Goal: Check status

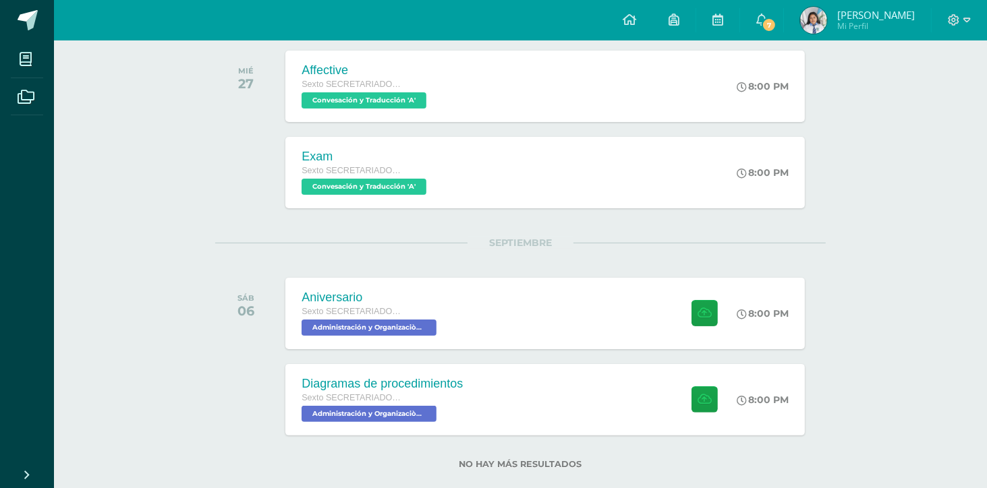
scroll to position [240, 0]
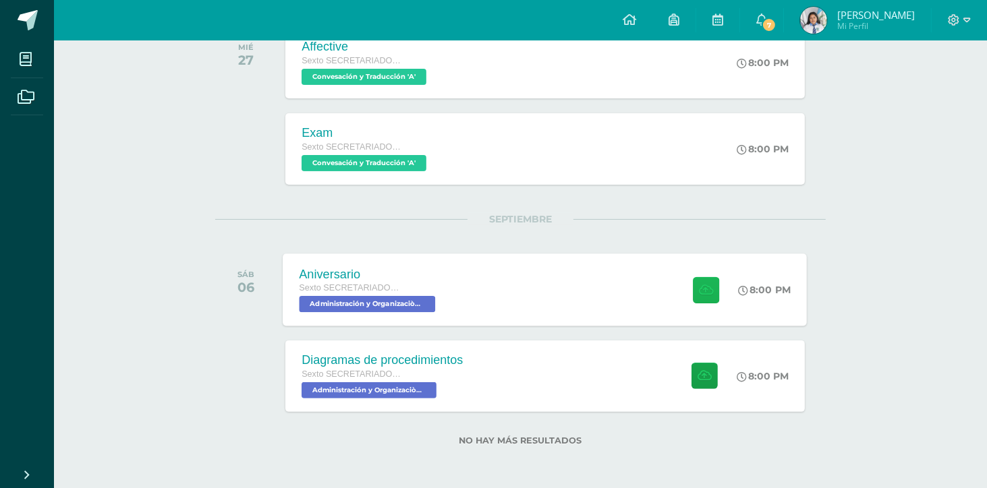
click at [699, 288] on icon at bounding box center [706, 289] width 14 height 11
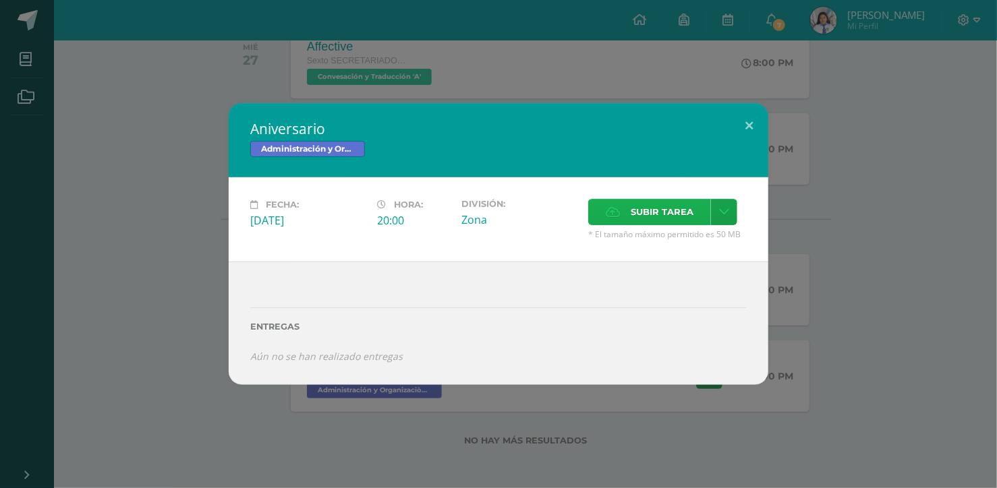
click at [667, 219] on span "Subir tarea" at bounding box center [662, 212] width 63 height 25
click at [0, 0] on input "Subir tarea" at bounding box center [0, 0] width 0 height 0
click at [741, 127] on button at bounding box center [749, 126] width 38 height 46
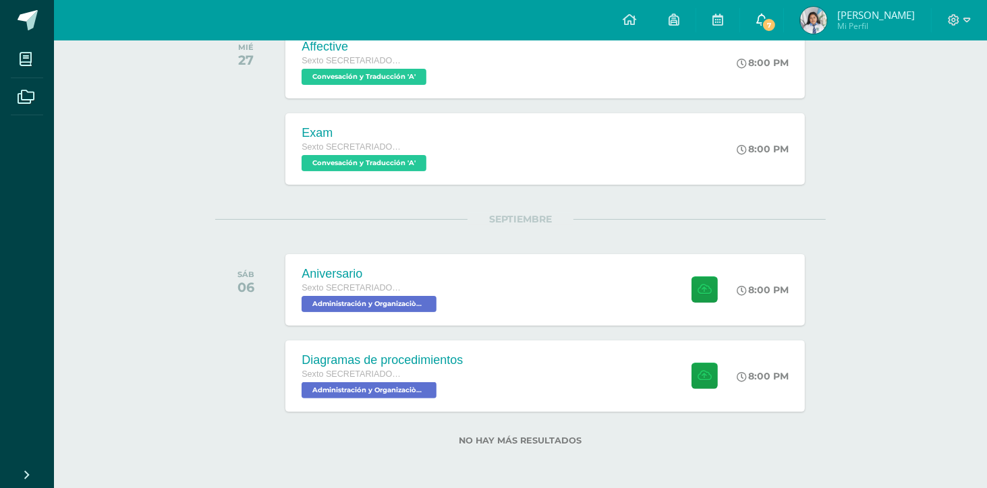
click at [777, 9] on link "7" at bounding box center [761, 20] width 43 height 40
click at [828, 5] on link "Katerin Vanesa Mi Perfil" at bounding box center [857, 20] width 147 height 40
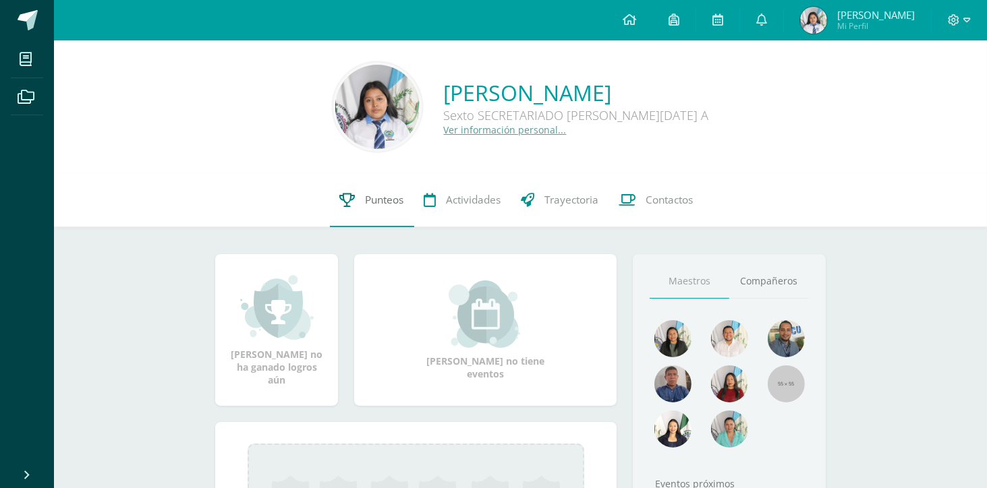
click at [403, 198] on span "Punteos" at bounding box center [385, 200] width 38 height 14
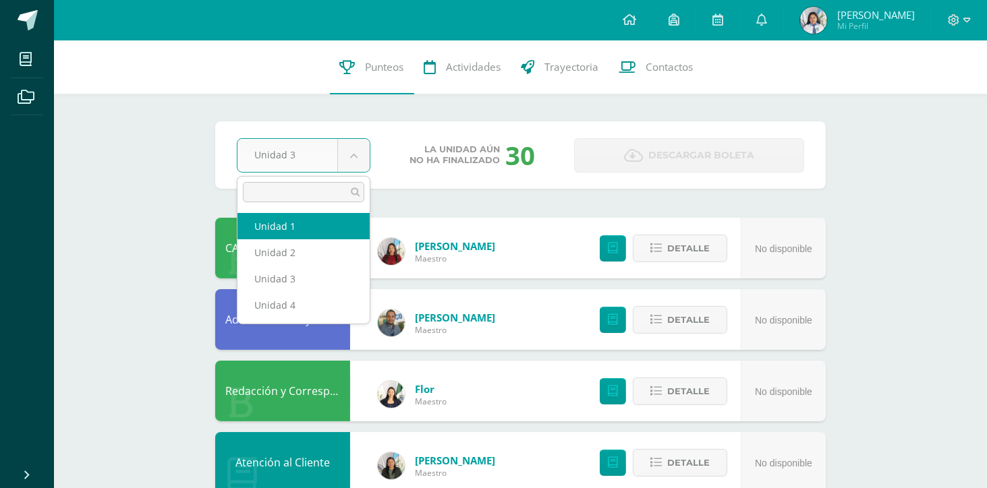
select select "Unidad 1"
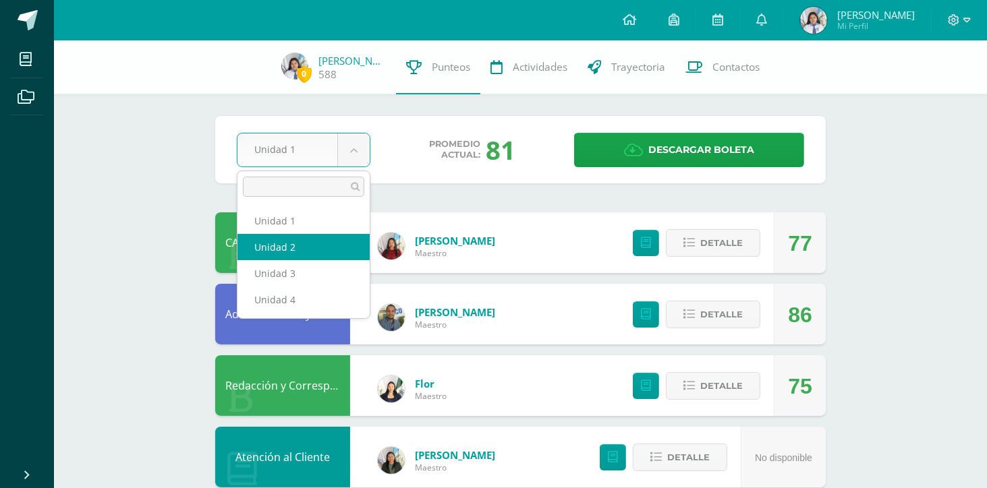
select select "Unidad 2"
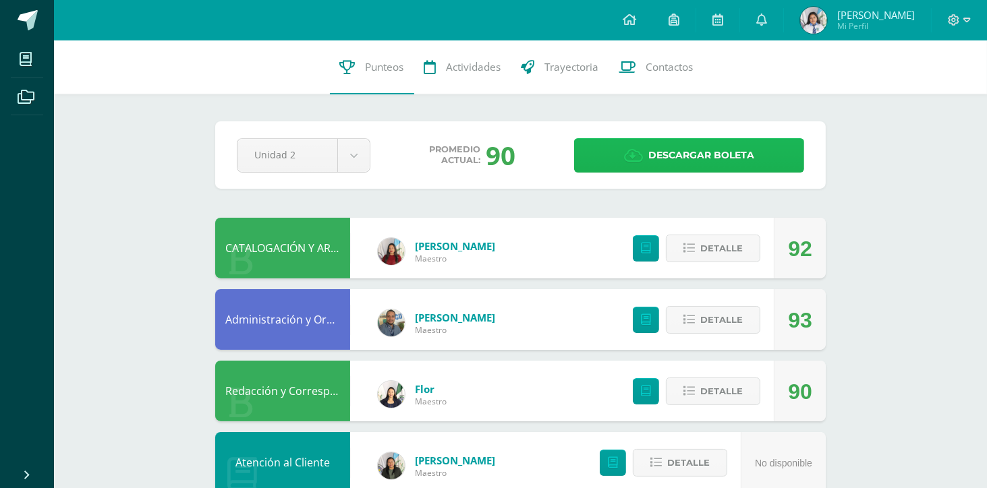
click at [681, 151] on span "Descargar boleta" at bounding box center [701, 155] width 106 height 33
